Goal: Task Accomplishment & Management: Use online tool/utility

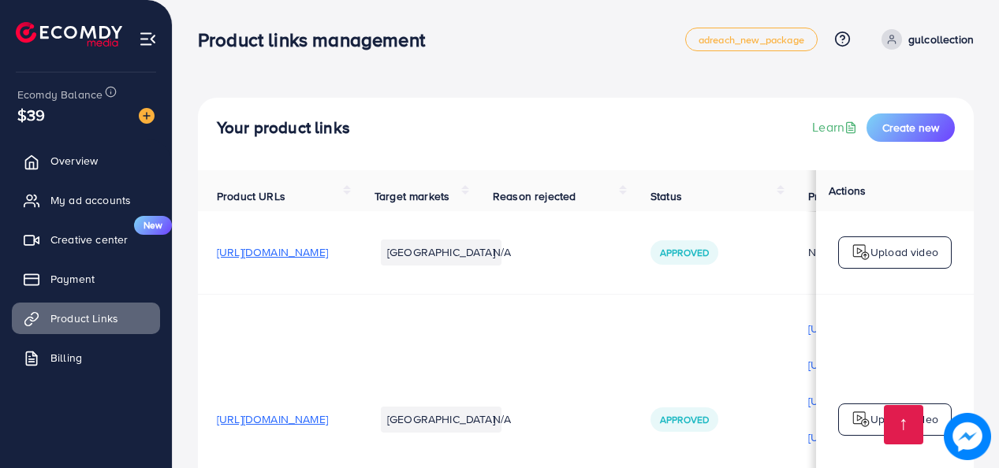
scroll to position [383, 0]
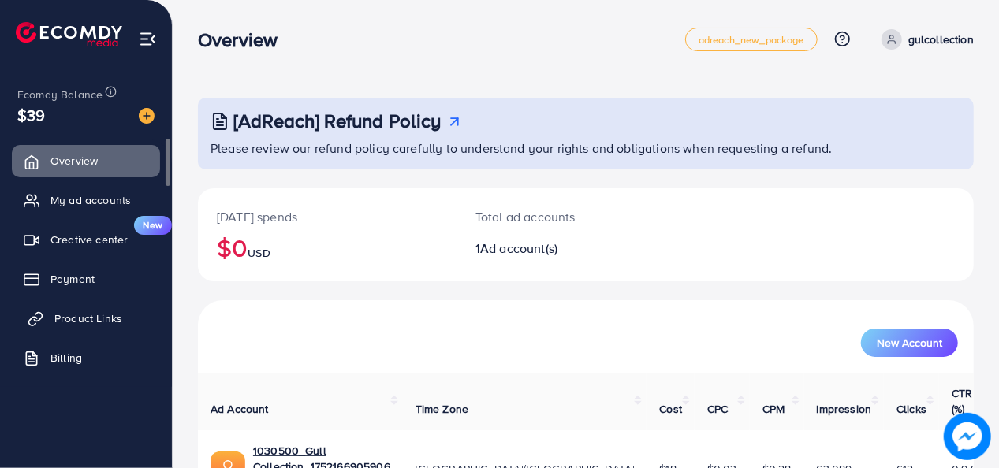
click at [90, 309] on link "Product Links" at bounding box center [86, 319] width 148 height 32
click at [96, 312] on span "Product Links" at bounding box center [88, 319] width 68 height 16
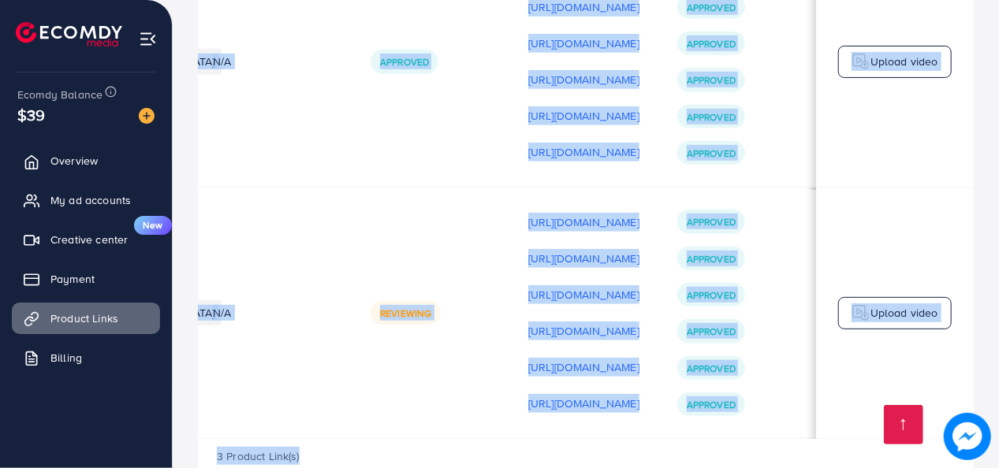
scroll to position [2, 473]
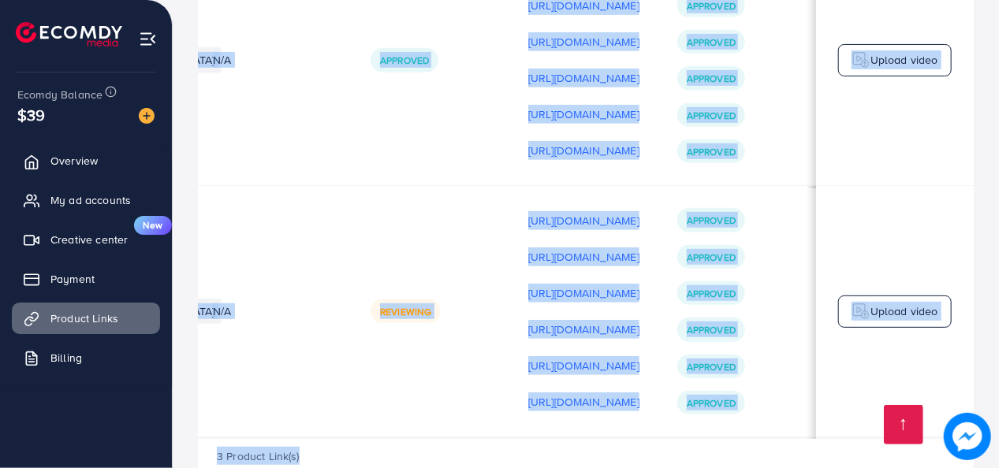
drag, startPoint x: 603, startPoint y: 447, endPoint x: 560, endPoint y: 446, distance: 42.6
click at [560, 446] on div "Product URLs Target markets Reason rejected Status Product video Status video A…" at bounding box center [586, 148] width 776 height 673
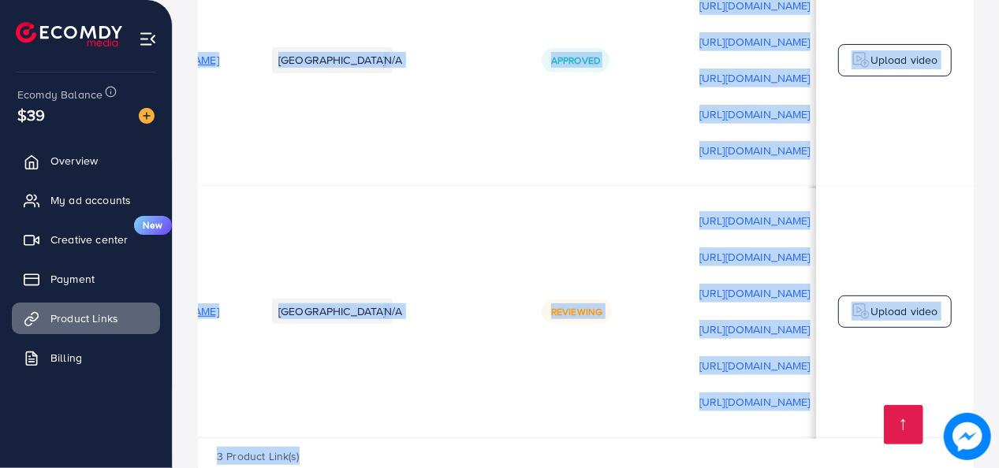
scroll to position [2, 57]
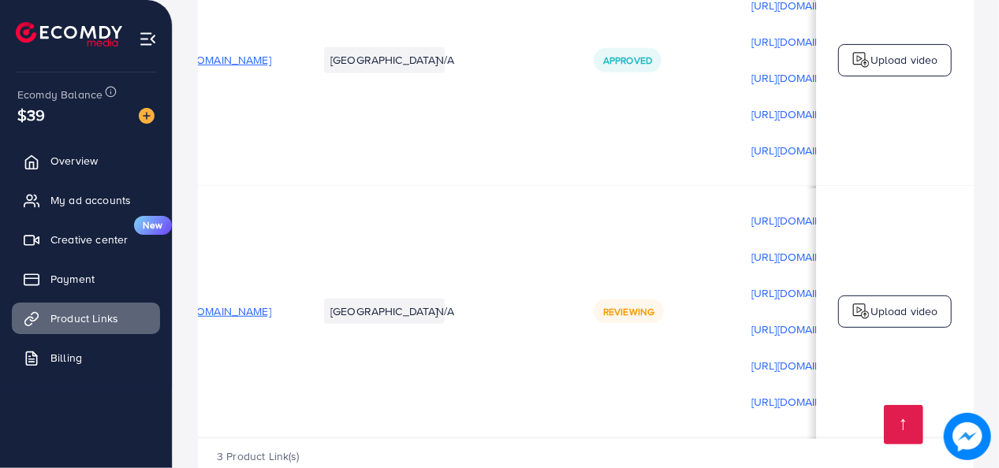
click at [271, 319] on span "[URL][DOMAIN_NAME]" at bounding box center [215, 312] width 111 height 16
